Goal: Task Accomplishment & Management: Use online tool/utility

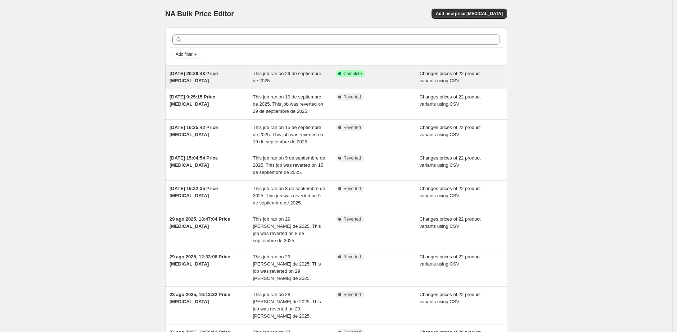
click at [252, 79] on div "[DATE] 20:29:43 Price [MEDICAL_DATA]" at bounding box center [210, 77] width 83 height 14
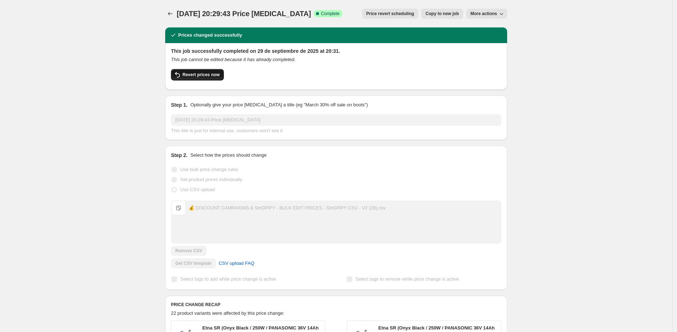
click at [180, 77] on icon "button" at bounding box center [177, 75] width 5 height 6
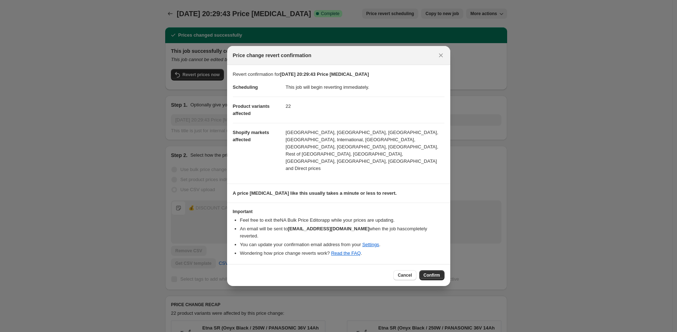
click at [431, 264] on div "Cancel Confirm" at bounding box center [338, 275] width 223 height 22
click at [440, 271] on div "Cancel Confirm" at bounding box center [338, 275] width 223 height 22
click at [435, 273] on span "Confirm" at bounding box center [431, 276] width 17 height 6
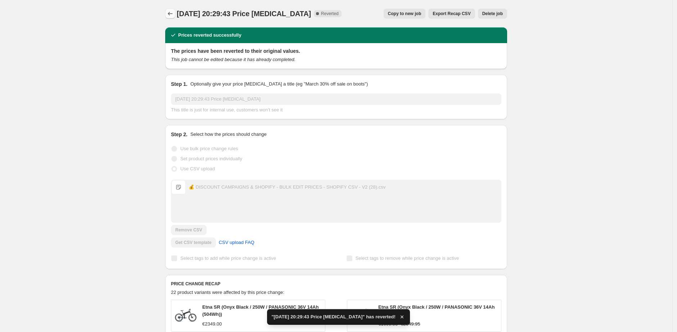
click at [174, 14] on icon "Price change jobs" at bounding box center [170, 13] width 7 height 7
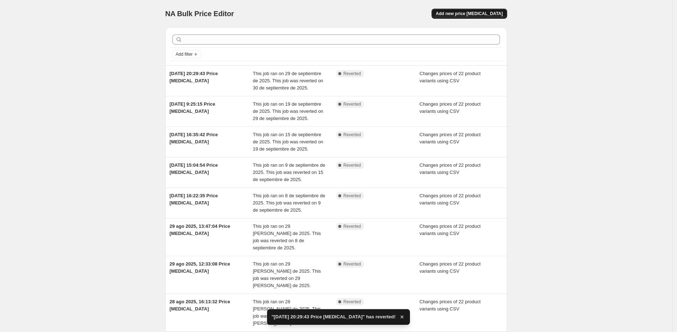
click at [454, 10] on button "Add new price change job" at bounding box center [469, 14] width 76 height 10
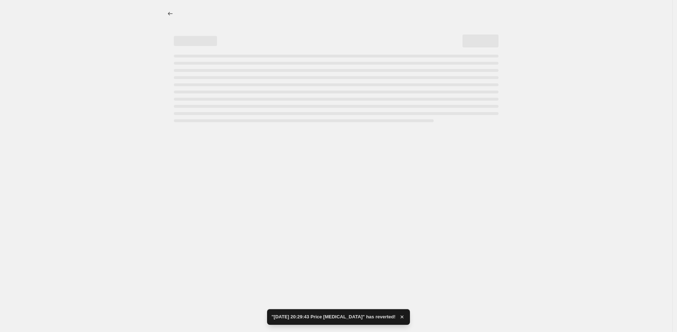
select select "percentage"
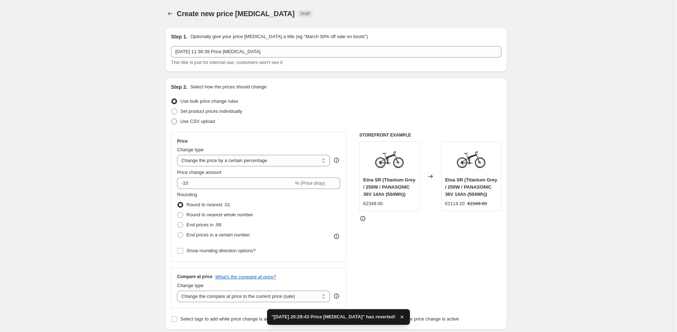
click at [186, 122] on span "Use CSV upload" at bounding box center [197, 121] width 35 height 5
click at [172, 119] on input "Use CSV upload" at bounding box center [171, 119] width 0 height 0
radio input "true"
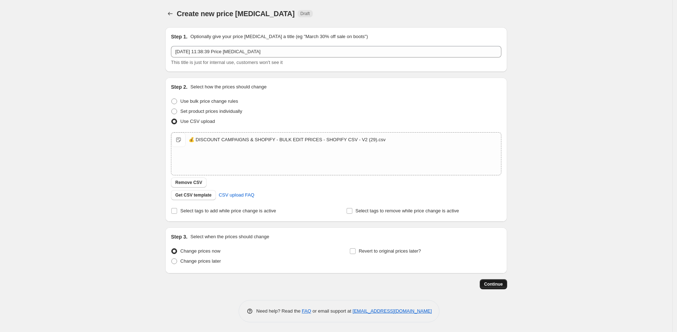
click at [493, 283] on span "Continue" at bounding box center [493, 285] width 19 height 6
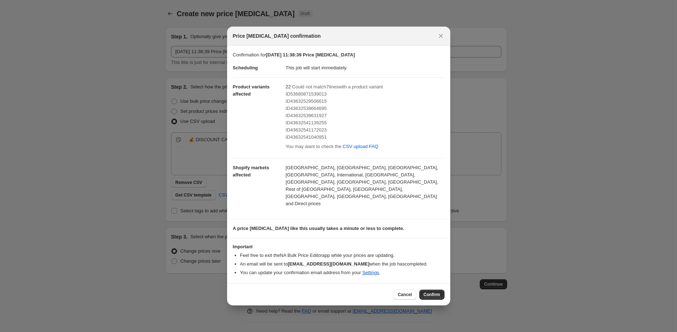
click at [428, 291] on div "Cancel Confirm" at bounding box center [338, 295] width 223 height 22
click at [434, 290] on button "Confirm" at bounding box center [431, 295] width 25 height 10
